Goal: Information Seeking & Learning: Learn about a topic

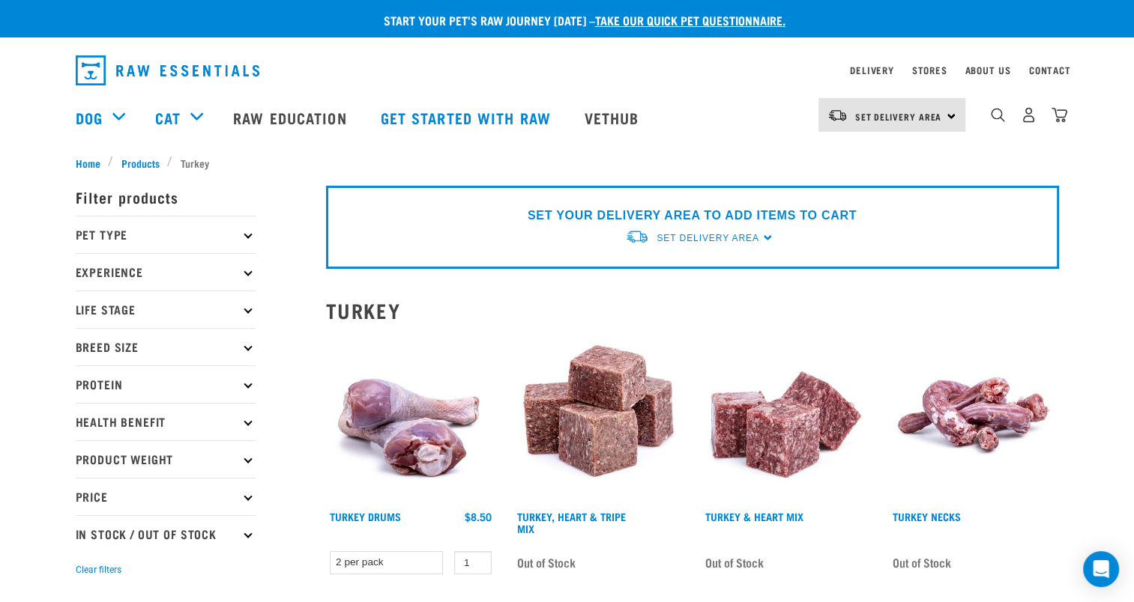
click at [246, 231] on icon at bounding box center [247, 235] width 8 height 8
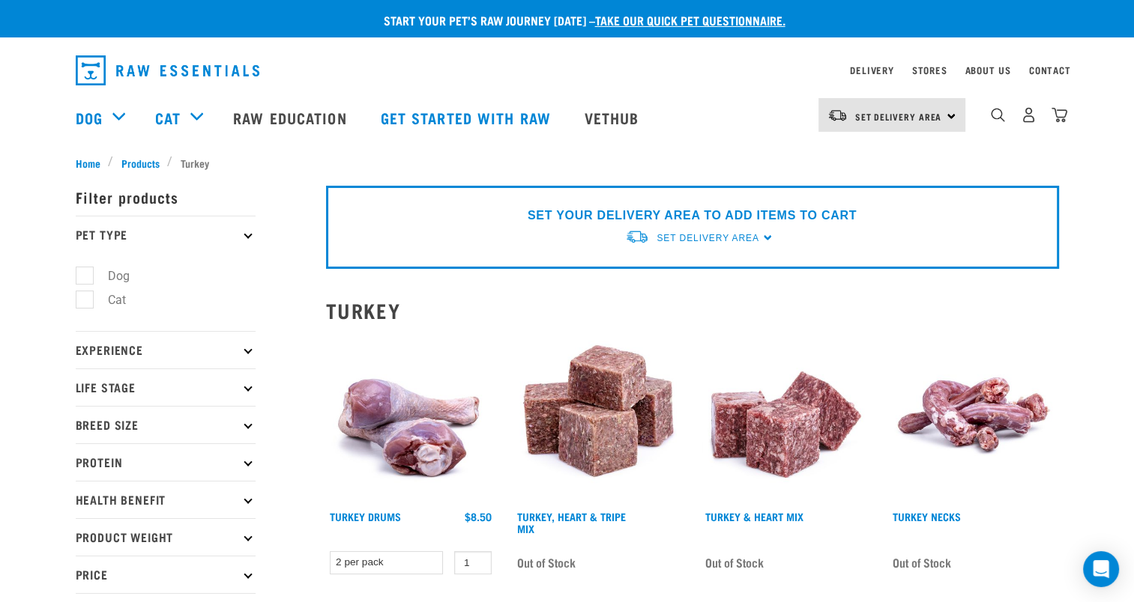
click at [84, 272] on label "Dog" at bounding box center [110, 276] width 52 height 19
click at [83, 272] on input "Dog" at bounding box center [81, 273] width 10 height 10
checkbox input "true"
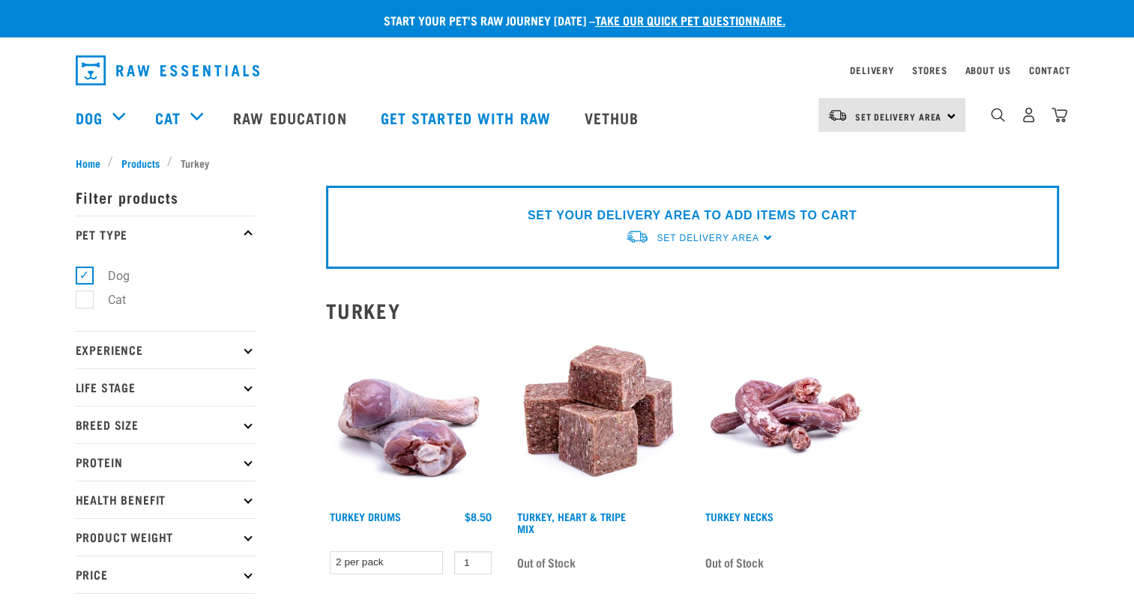
click at [135, 163] on div "× Filter products Pet Type Dog Cat Experience New Raw Feeder Experienced Raw Fe…" at bounding box center [192, 421] width 250 height 518
click at [138, 159] on span "Products" at bounding box center [140, 163] width 38 height 16
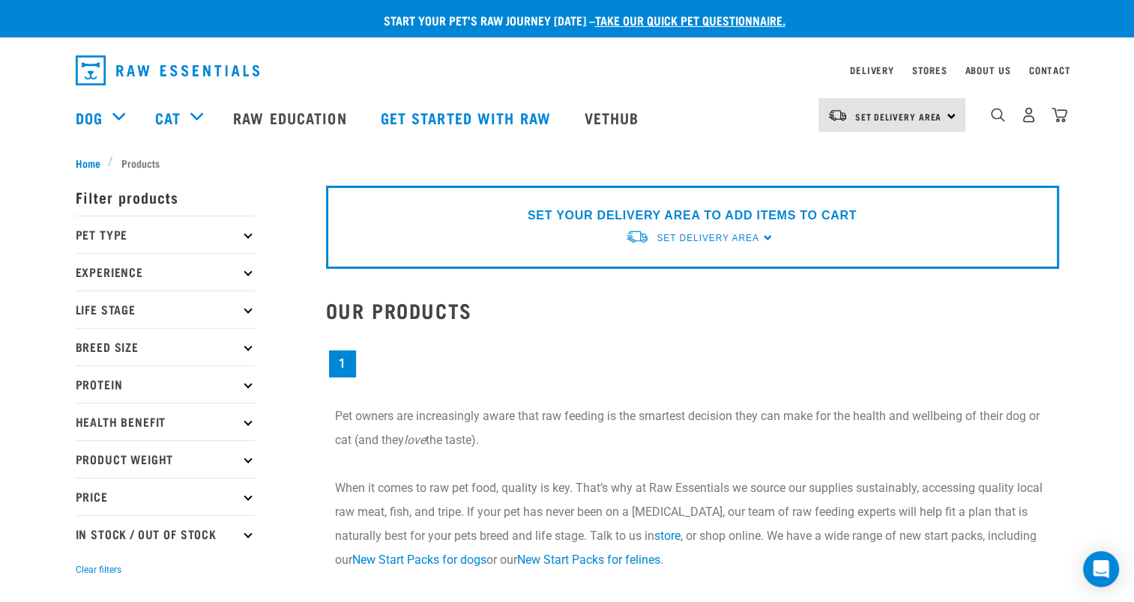
click at [248, 231] on icon at bounding box center [247, 235] width 8 height 8
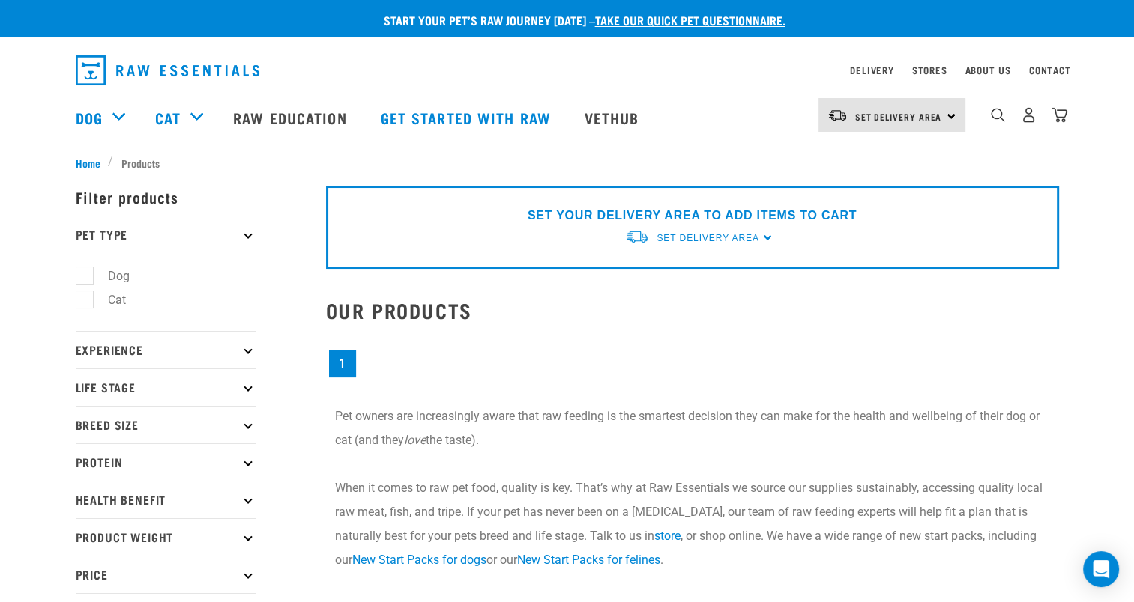
click at [84, 270] on label "Dog" at bounding box center [110, 276] width 52 height 19
click at [78, 270] on input "Dog" at bounding box center [81, 273] width 10 height 10
checkbox input "true"
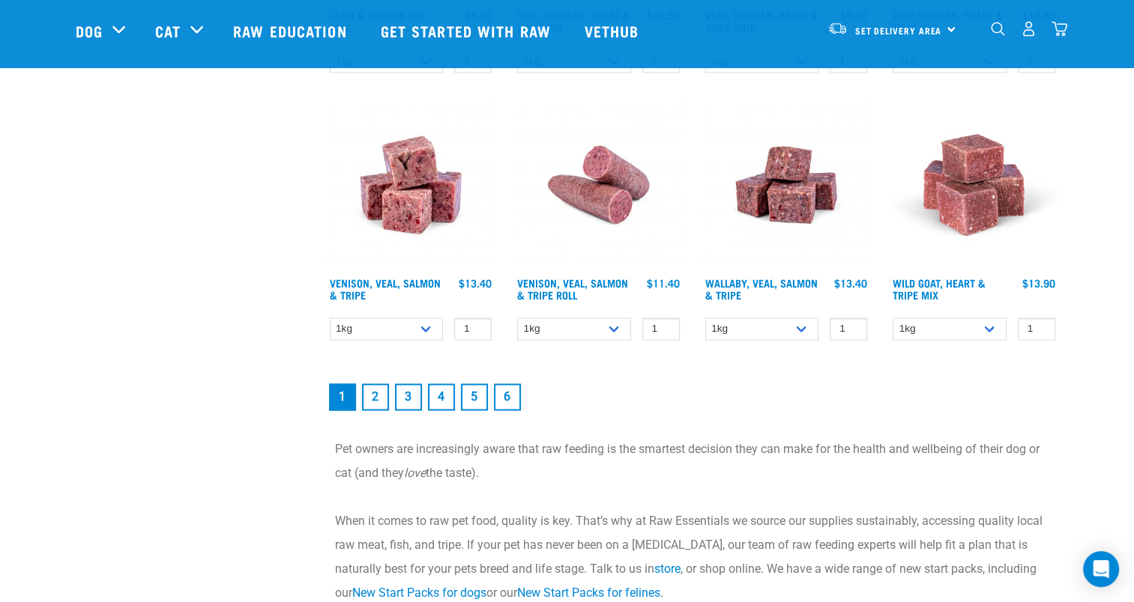
scroll to position [2091, 0]
click at [372, 390] on link "2" at bounding box center [375, 396] width 27 height 27
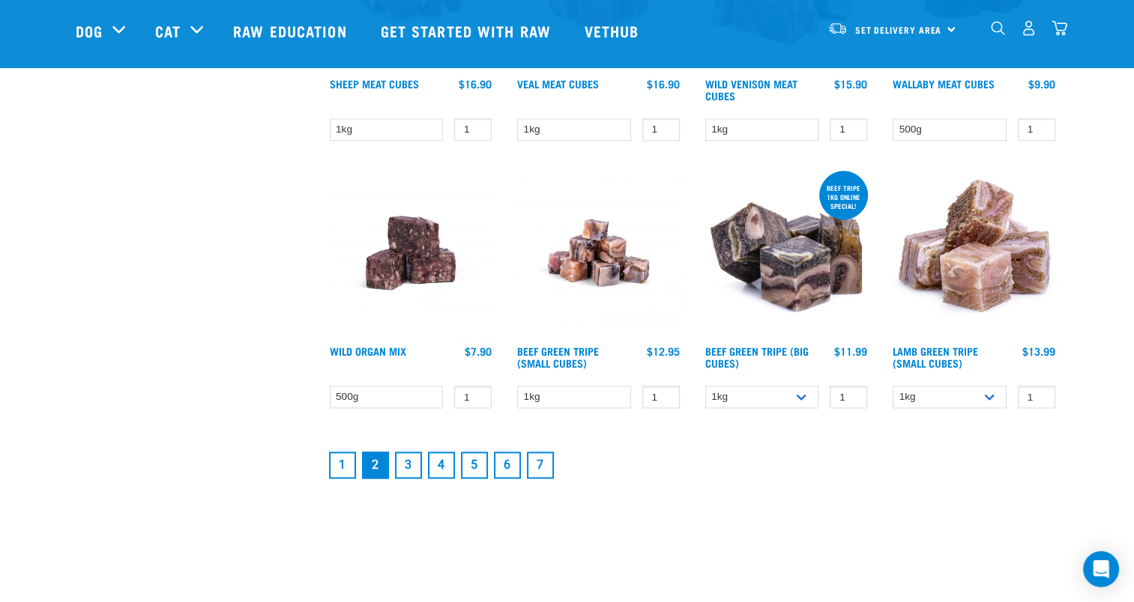
scroll to position [1929, 0]
click at [408, 462] on link "3" at bounding box center [408, 464] width 27 height 27
